Goal: Task Accomplishment & Management: Manage account settings

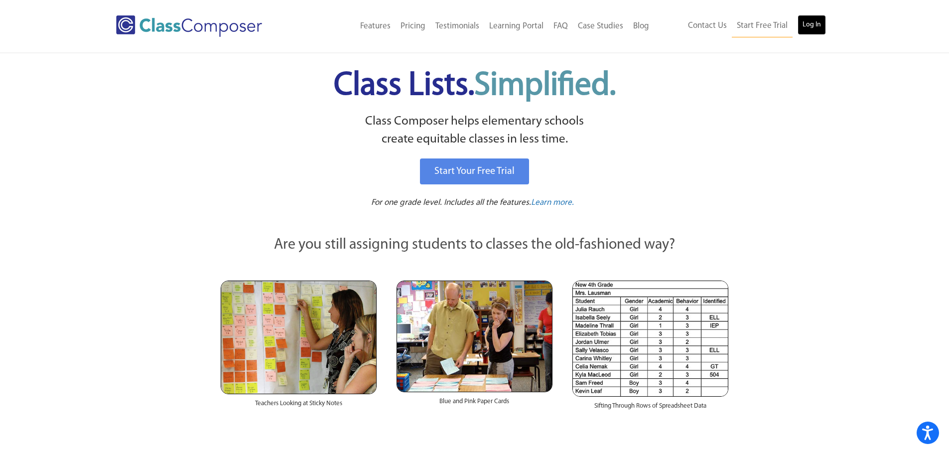
click at [805, 20] on link "Log In" at bounding box center [812, 25] width 28 height 20
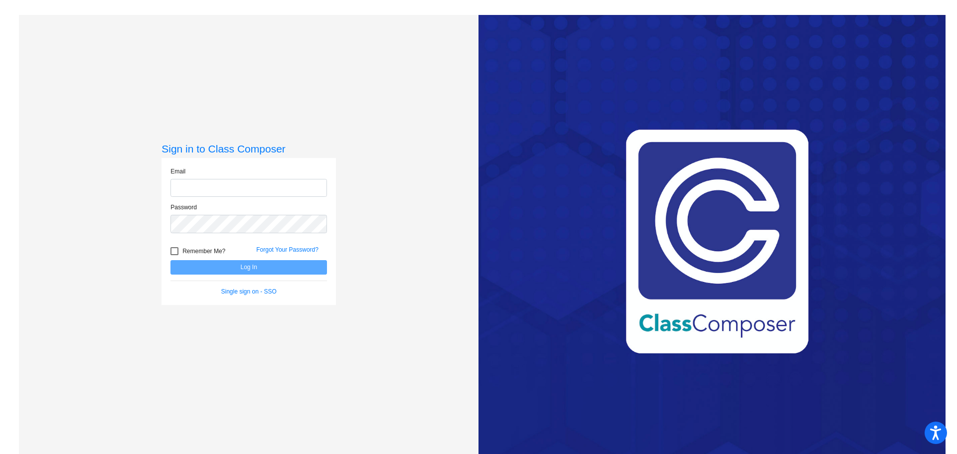
type input "[EMAIL_ADDRESS][DOMAIN_NAME]"
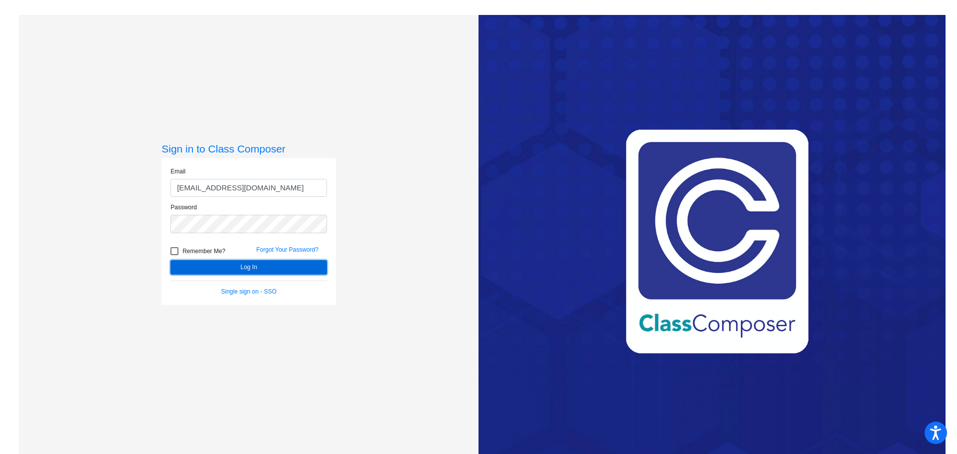
click at [259, 271] on button "Log In" at bounding box center [248, 267] width 157 height 14
